Goal: Information Seeking & Learning: Find specific fact

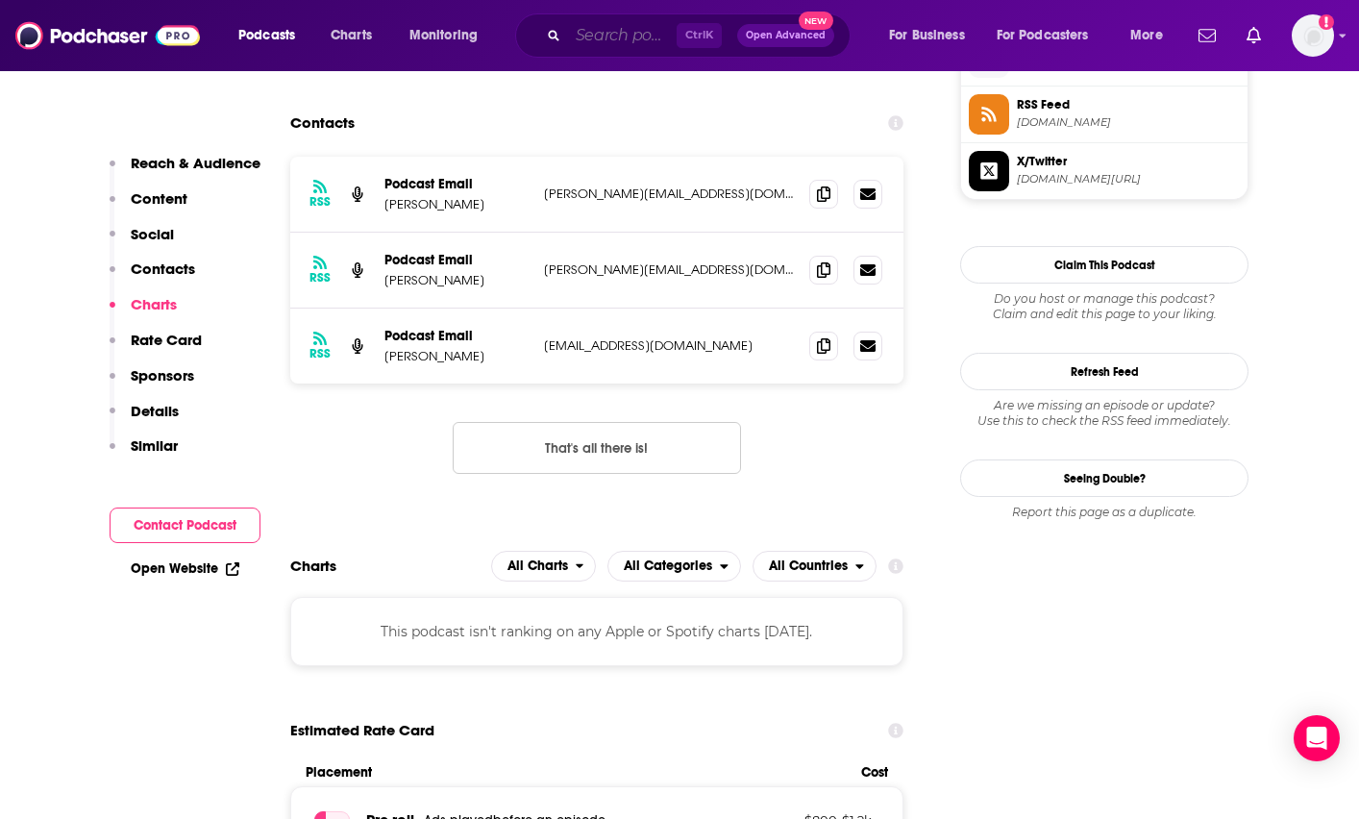
click at [602, 33] on input "Search podcasts, credits, & more..." at bounding box center [622, 35] width 109 height 31
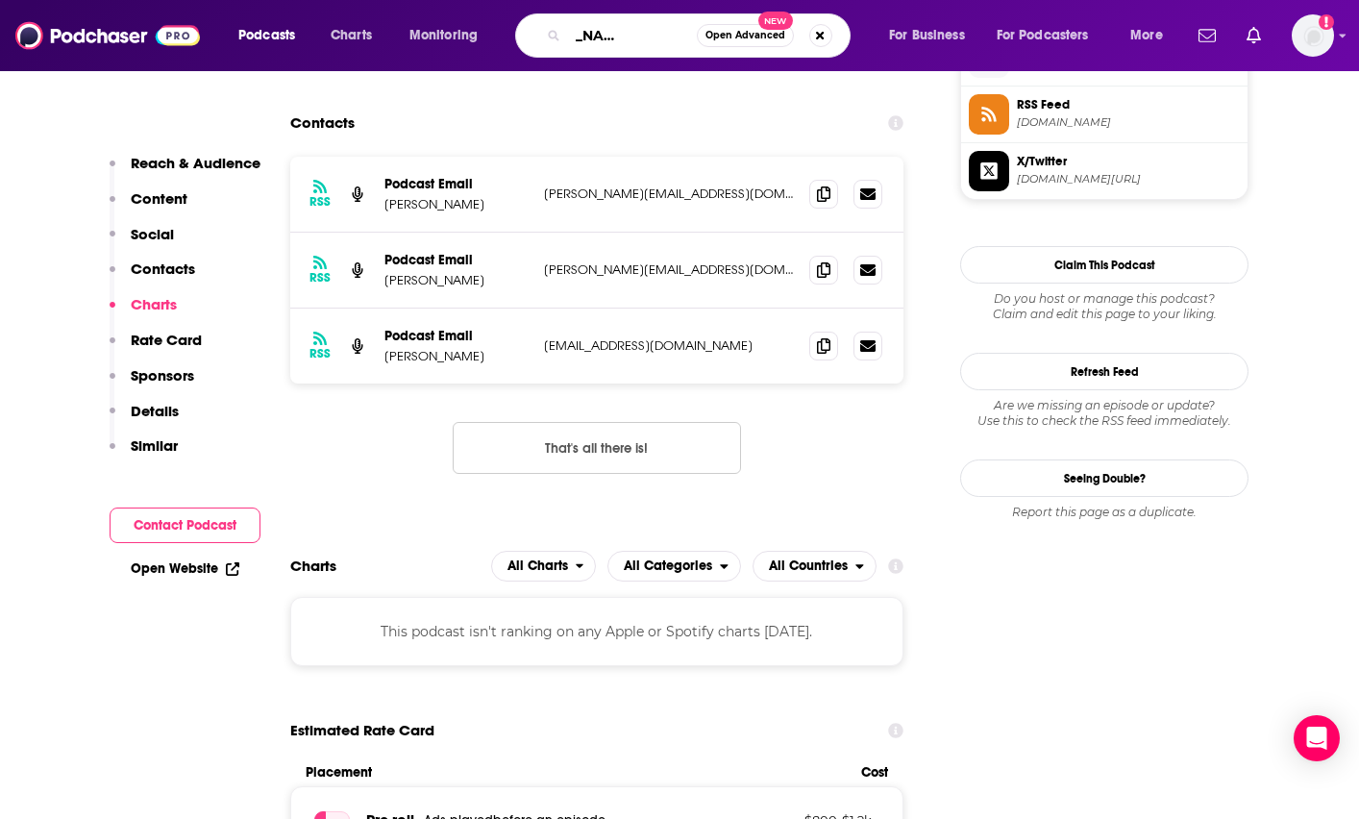
type input "[PERSON_NAME] has questions"
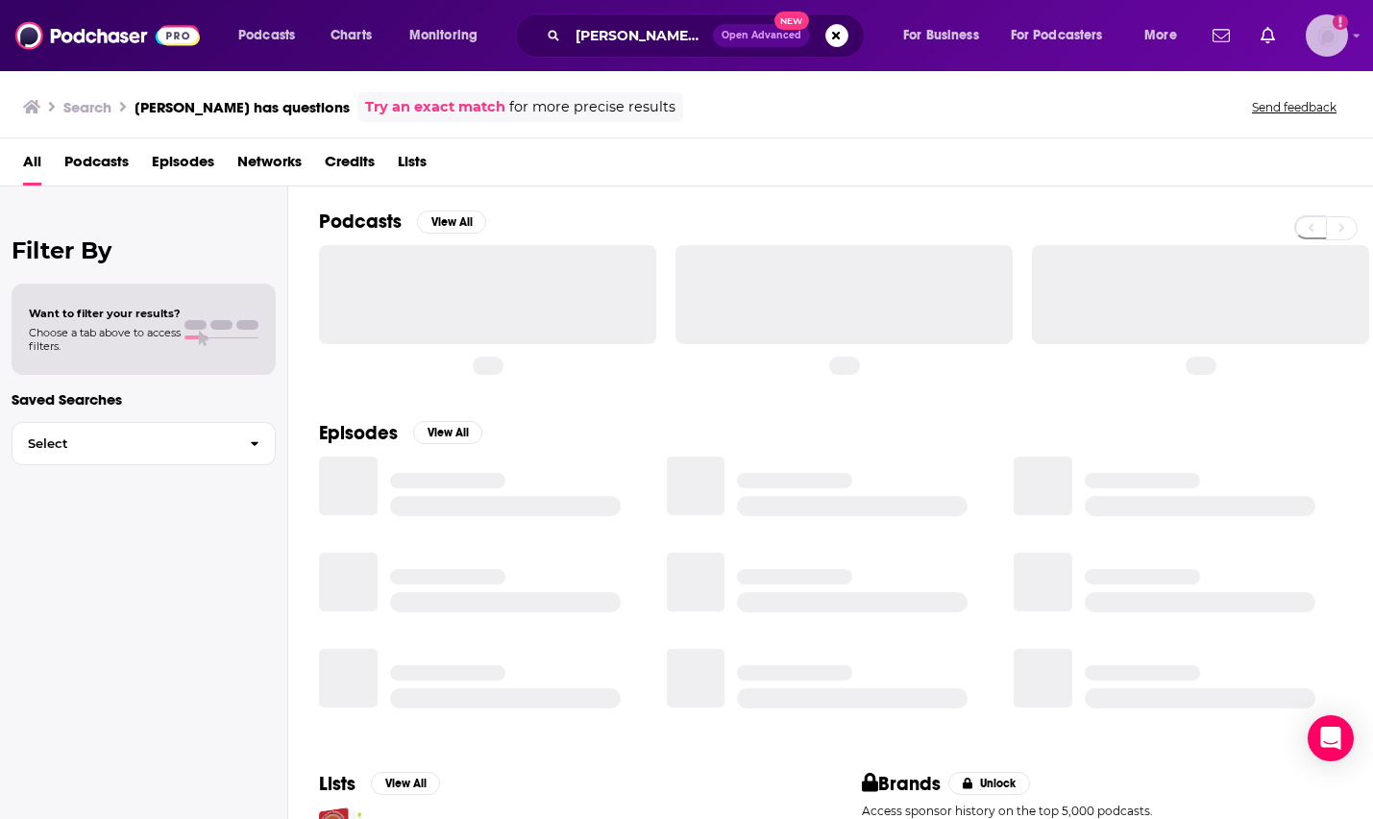
click at [1333, 46] on img "Logged in as LoriBecker" at bounding box center [1327, 35] width 42 height 42
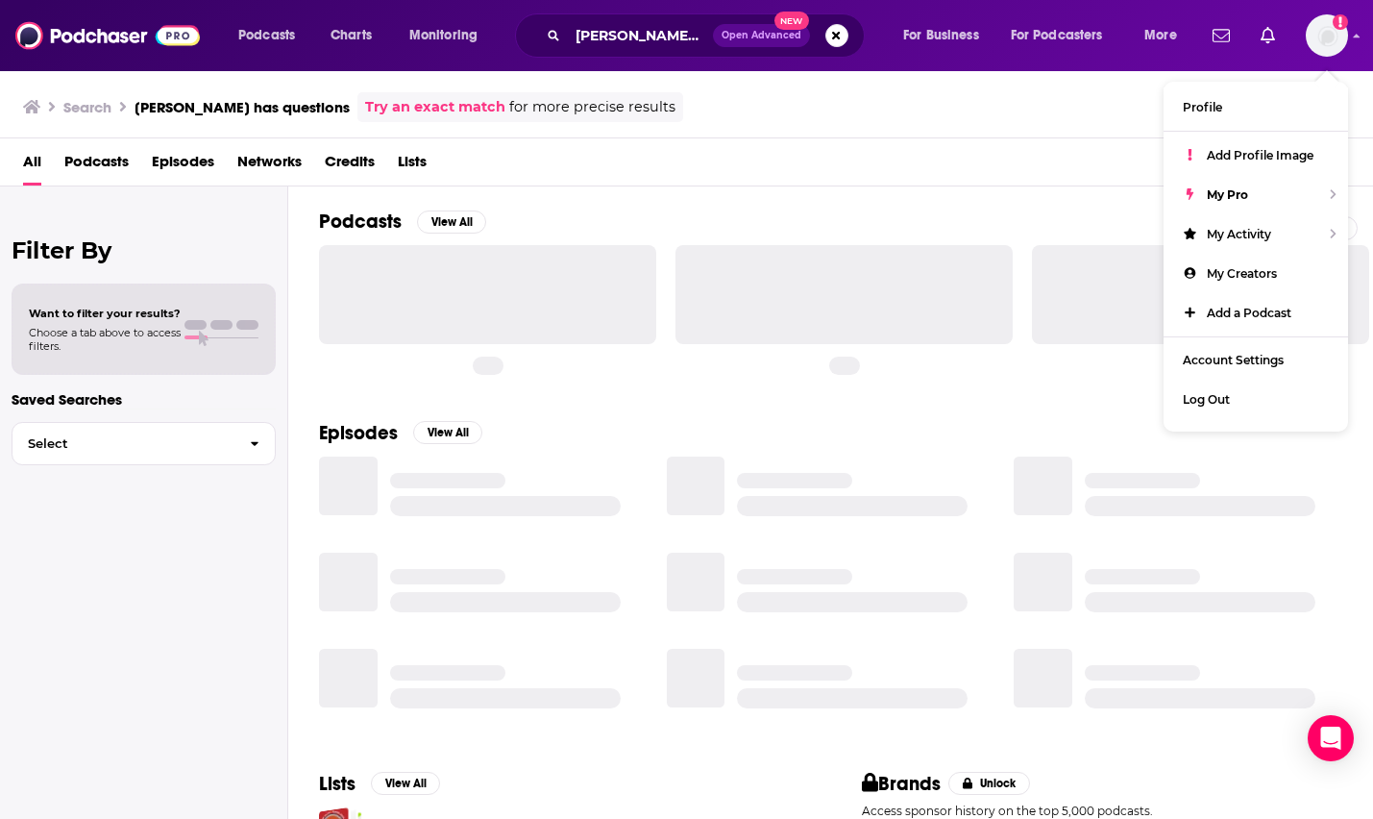
click at [815, 144] on div "All Podcasts Episodes Networks Credits Lists" at bounding box center [686, 162] width 1373 height 48
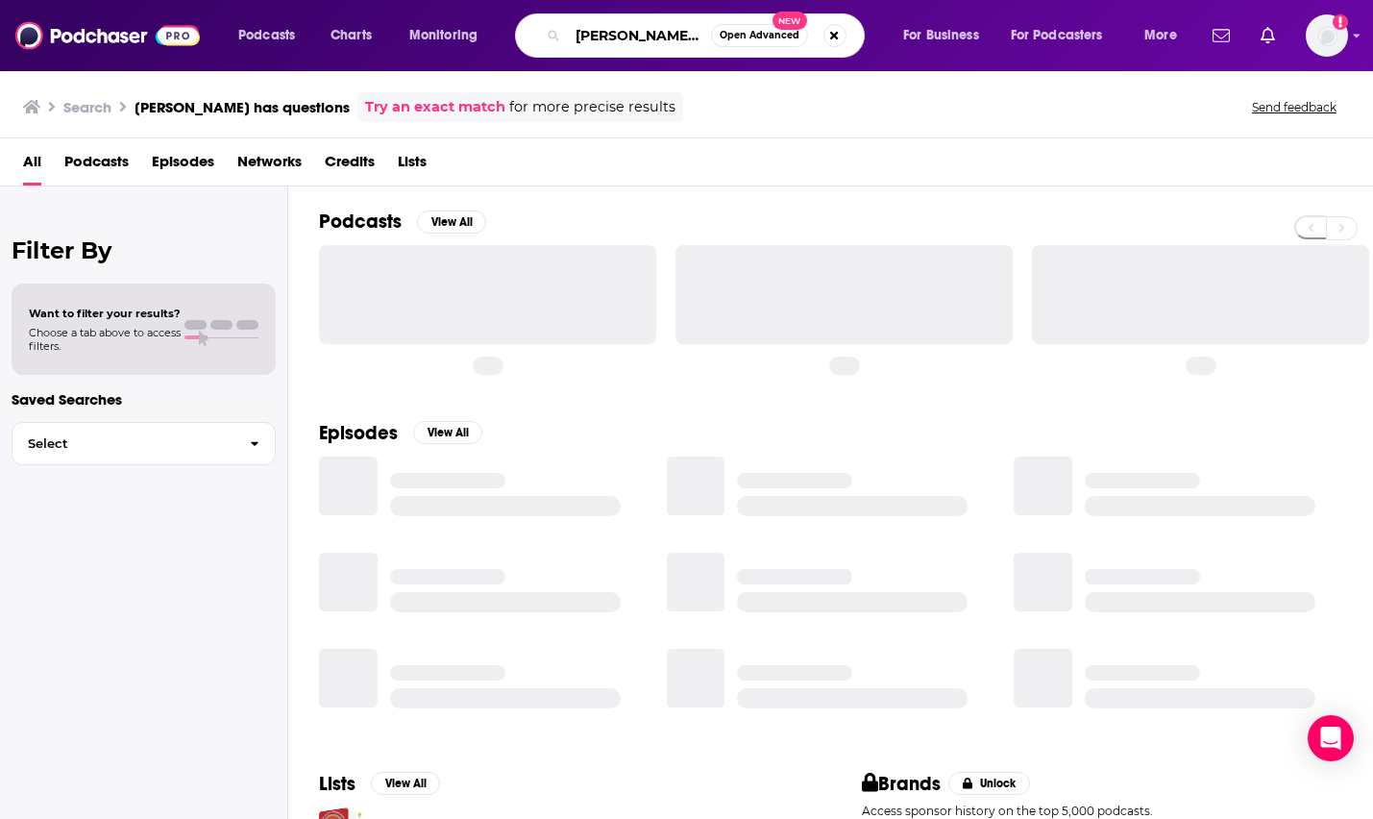
click at [710, 35] on input "[PERSON_NAME] has questions" at bounding box center [639, 35] width 143 height 31
click at [661, 35] on input "[PERSON_NAME] has questions" at bounding box center [639, 35] width 143 height 31
type input "[PERSON_NAME] has questions"
